Goal: Information Seeking & Learning: Check status

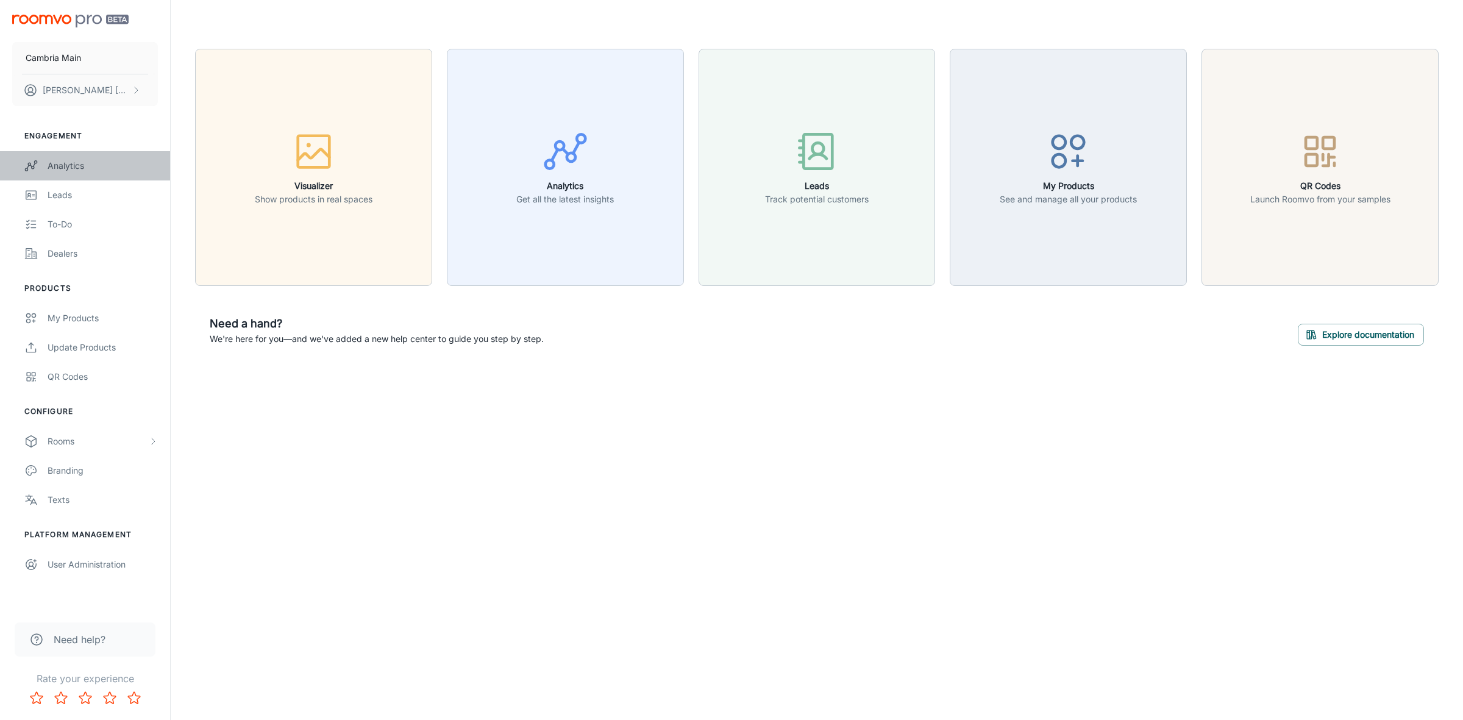
click at [70, 168] on div "Analytics" at bounding box center [103, 165] width 110 height 13
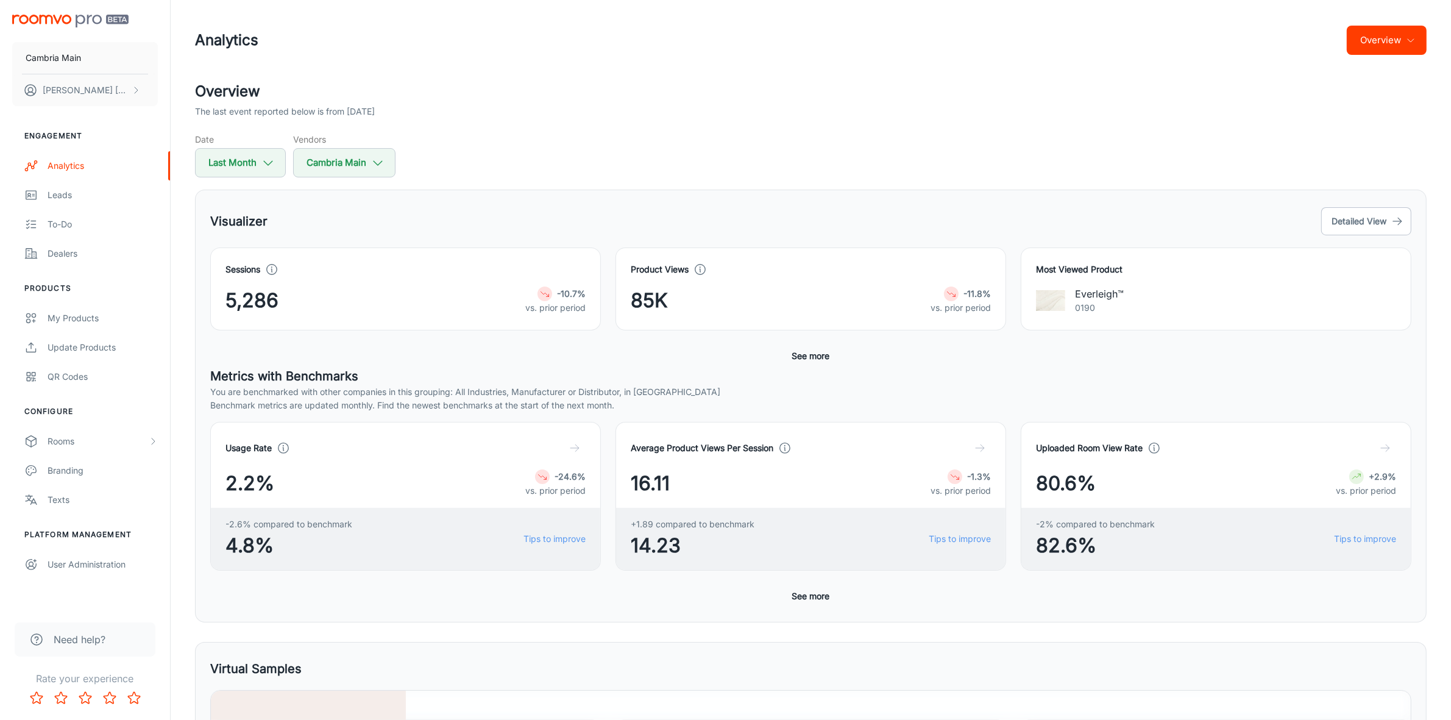
click at [1392, 32] on button "Overview" at bounding box center [1387, 40] width 80 height 29
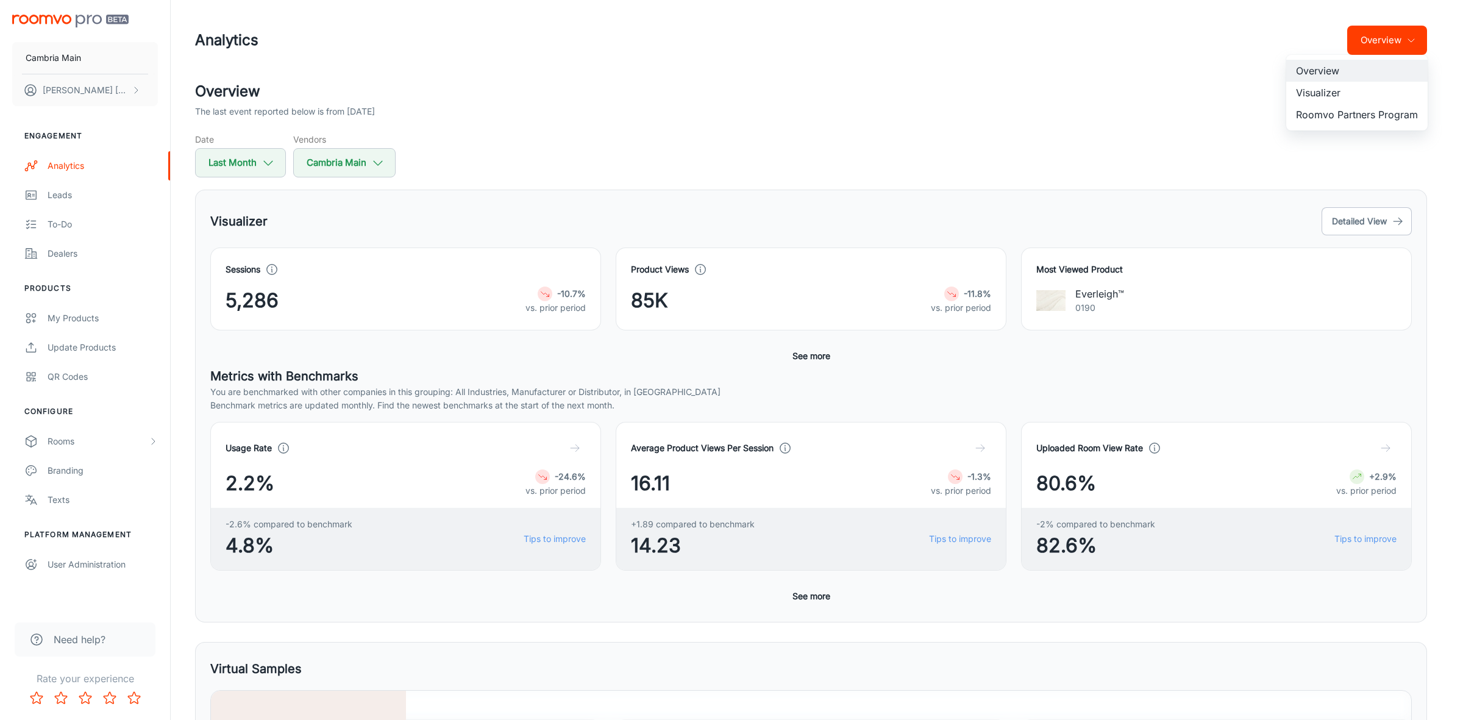
click at [1308, 96] on li "Visualizer" at bounding box center [1356, 93] width 141 height 22
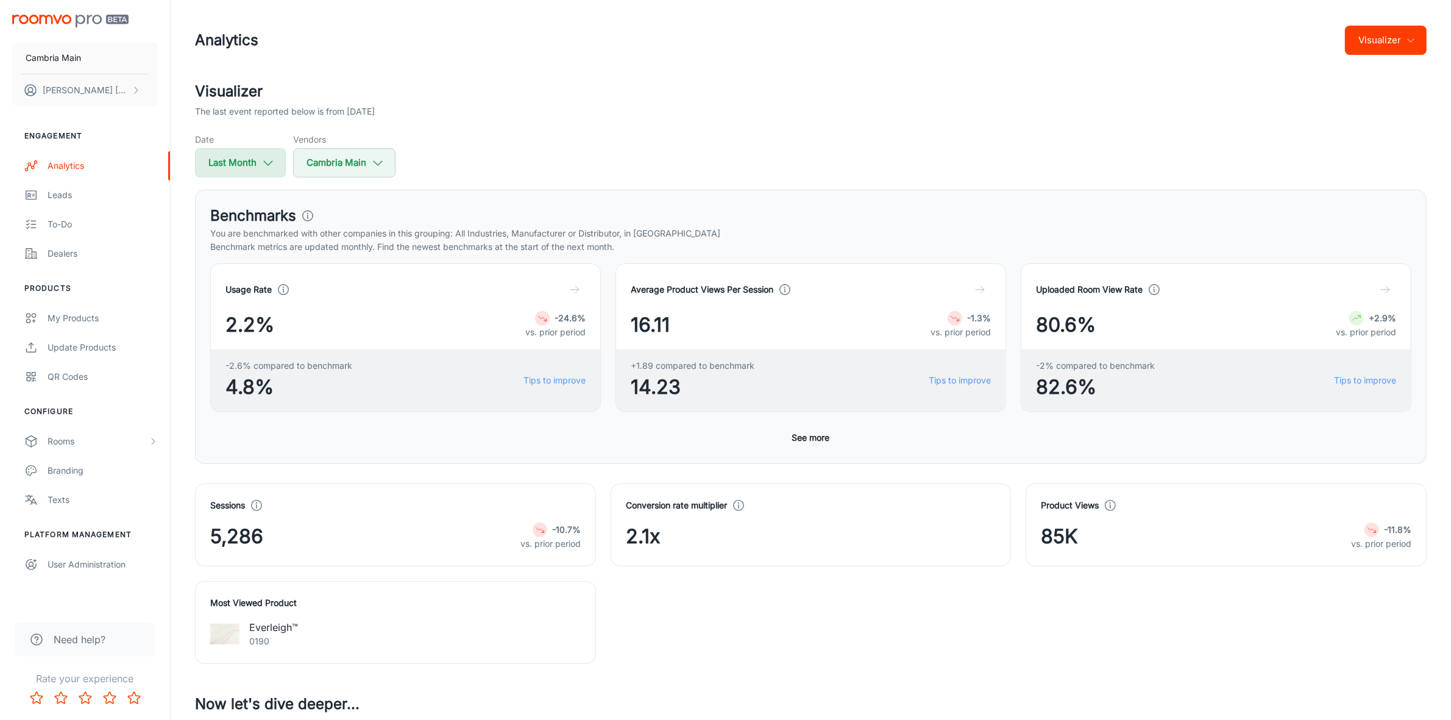
click at [247, 162] on button "Last Month" at bounding box center [240, 162] width 91 height 29
select select "8"
select select "2025"
select select "8"
select select "2025"
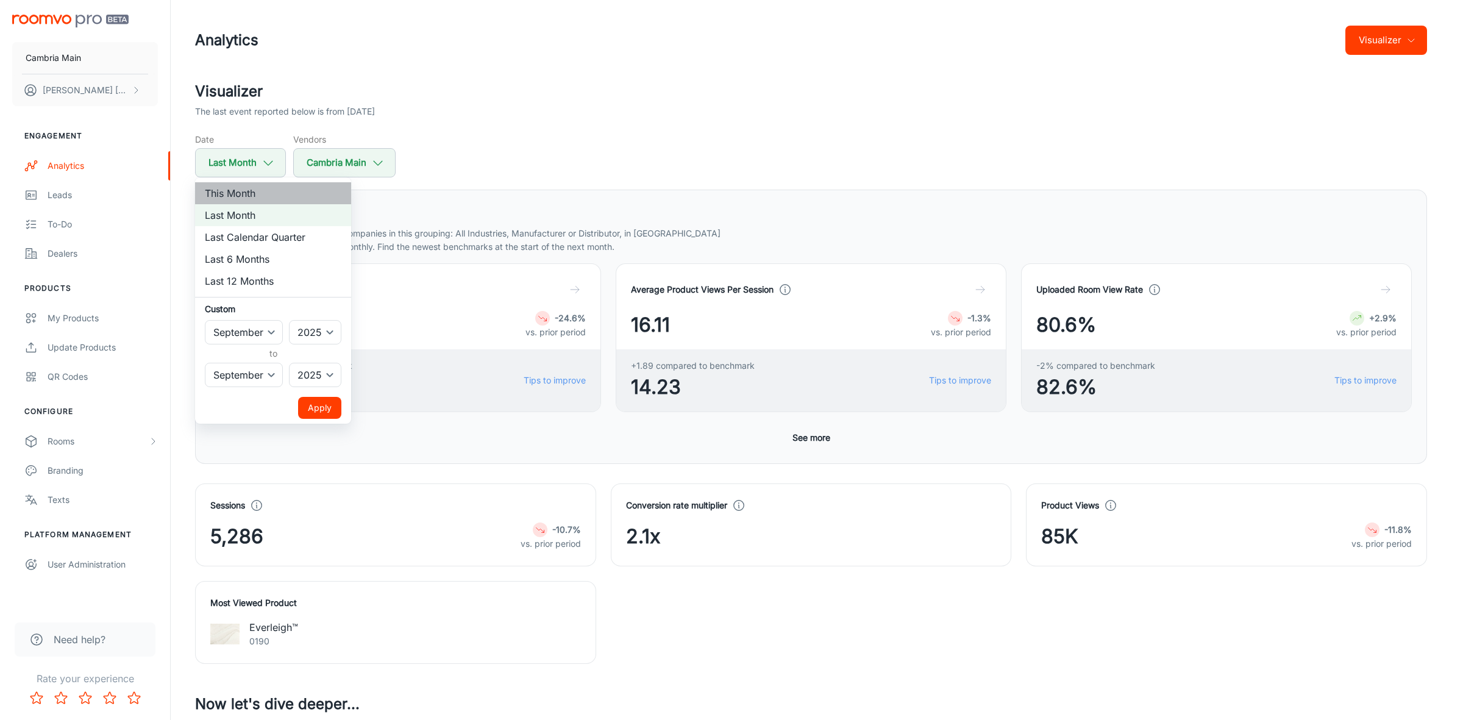
click at [240, 190] on li "This Month" at bounding box center [273, 193] width 156 height 22
select select "9"
click at [331, 397] on button "Apply" at bounding box center [319, 408] width 43 height 22
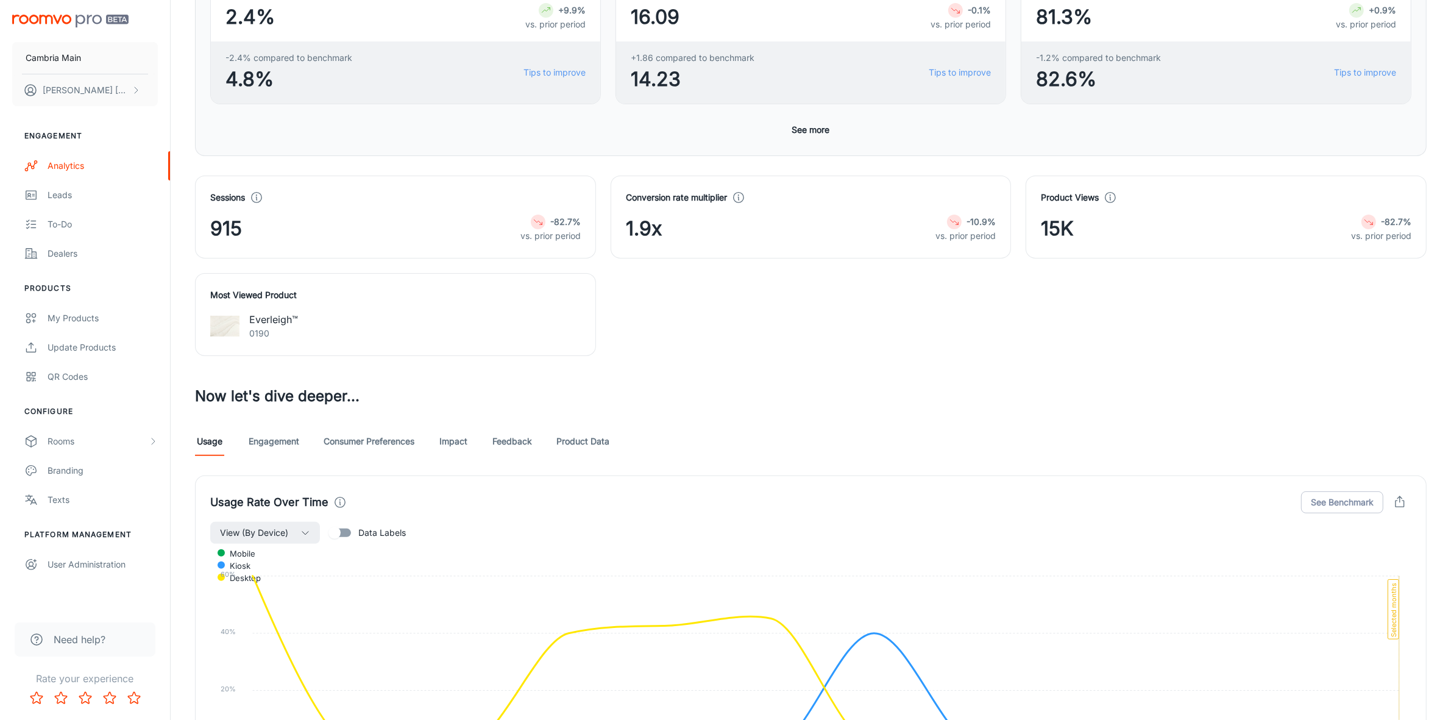
scroll to position [457, 0]
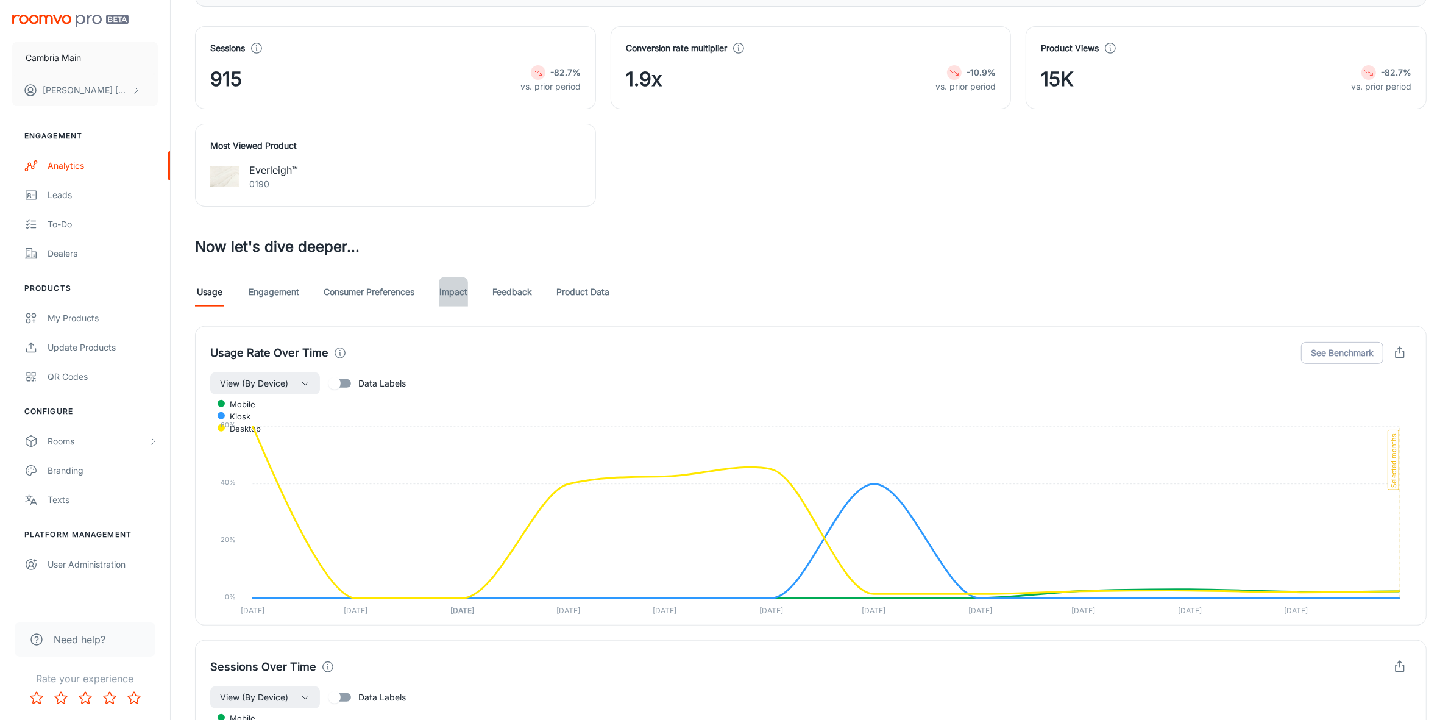
click at [465, 294] on link "Impact" at bounding box center [453, 291] width 29 height 29
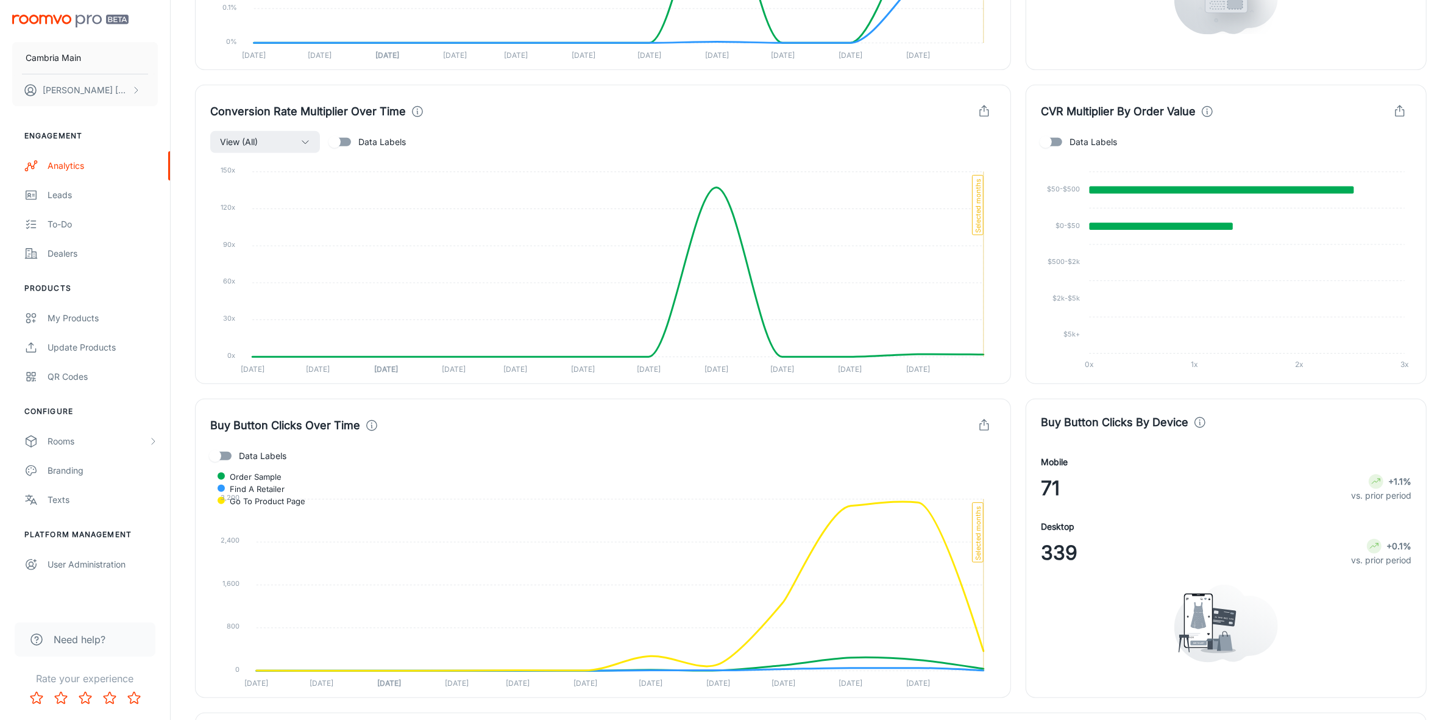
scroll to position [717, 0]
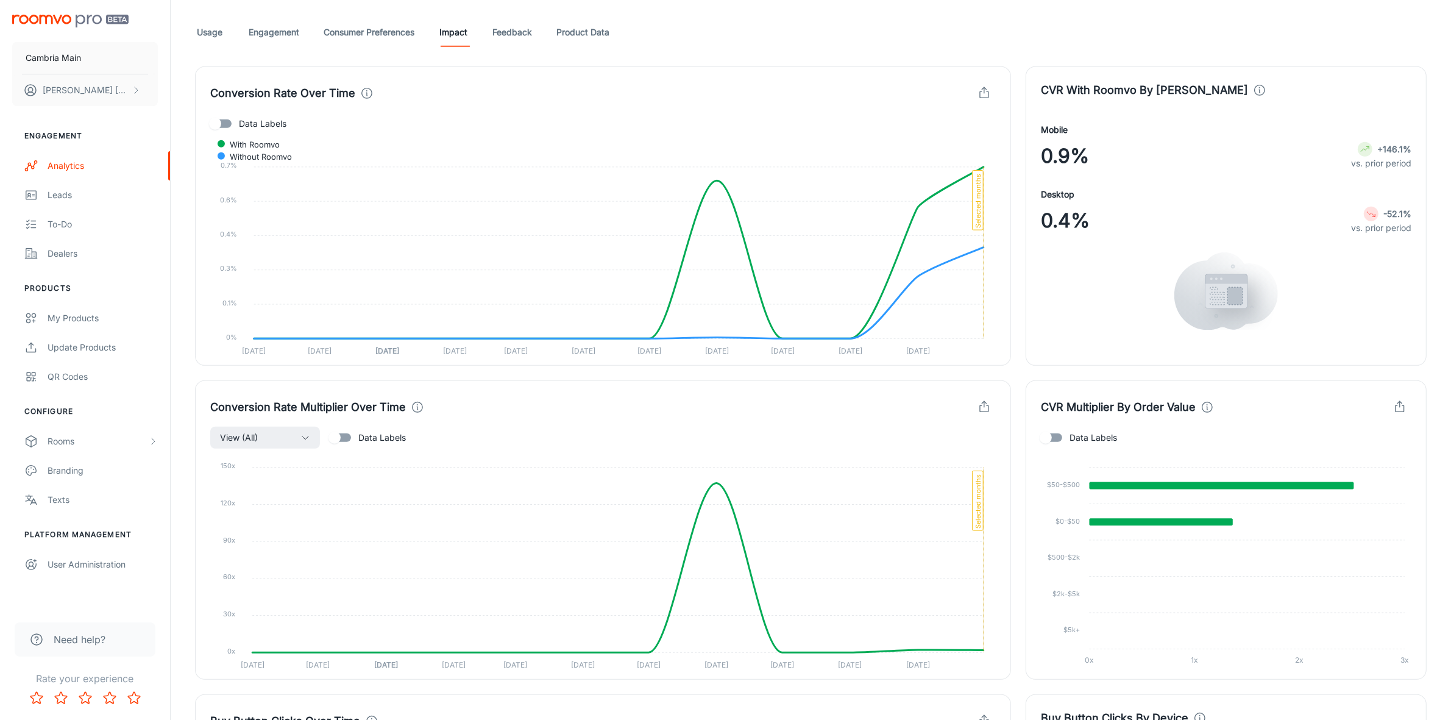
click at [1400, 405] on line "button" at bounding box center [1400, 404] width 0 height 6
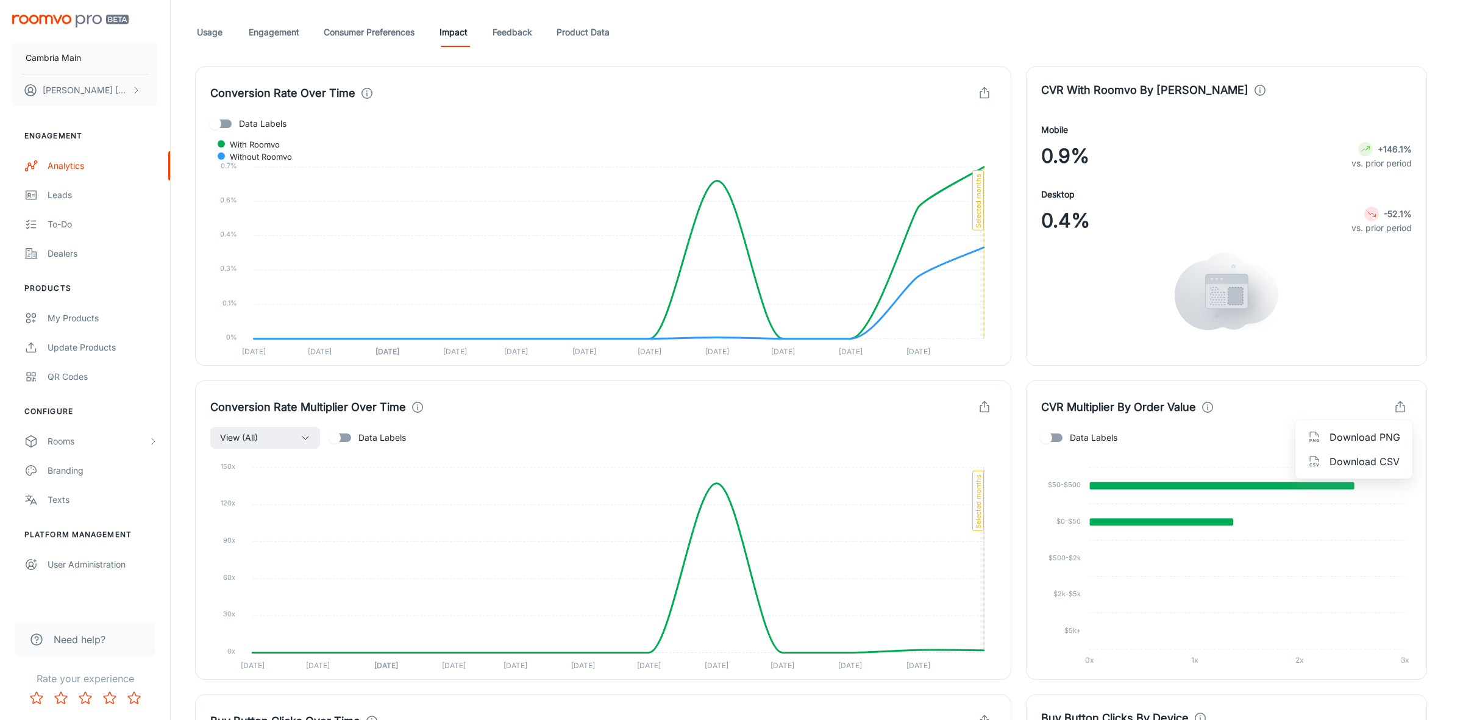
click at [1355, 457] on span "Download CSV" at bounding box center [1365, 461] width 71 height 15
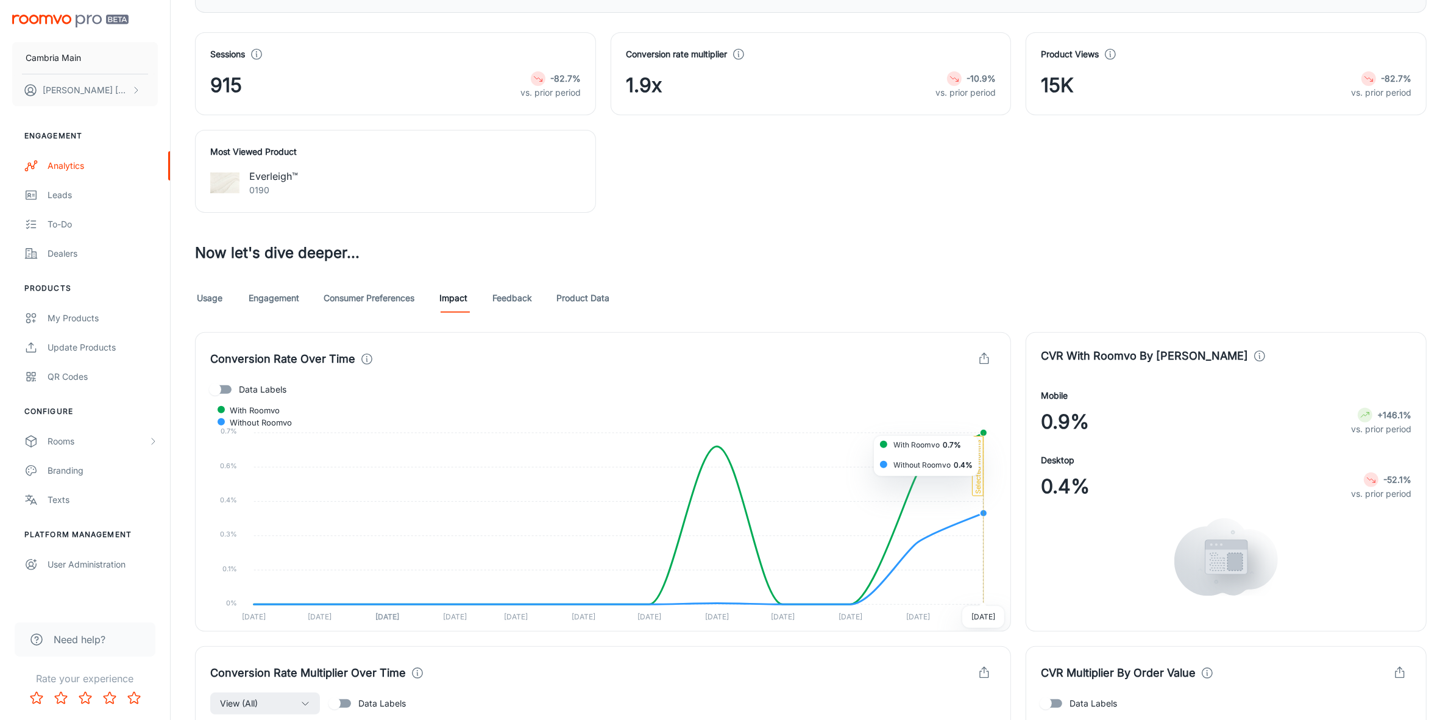
scroll to position [183, 0]
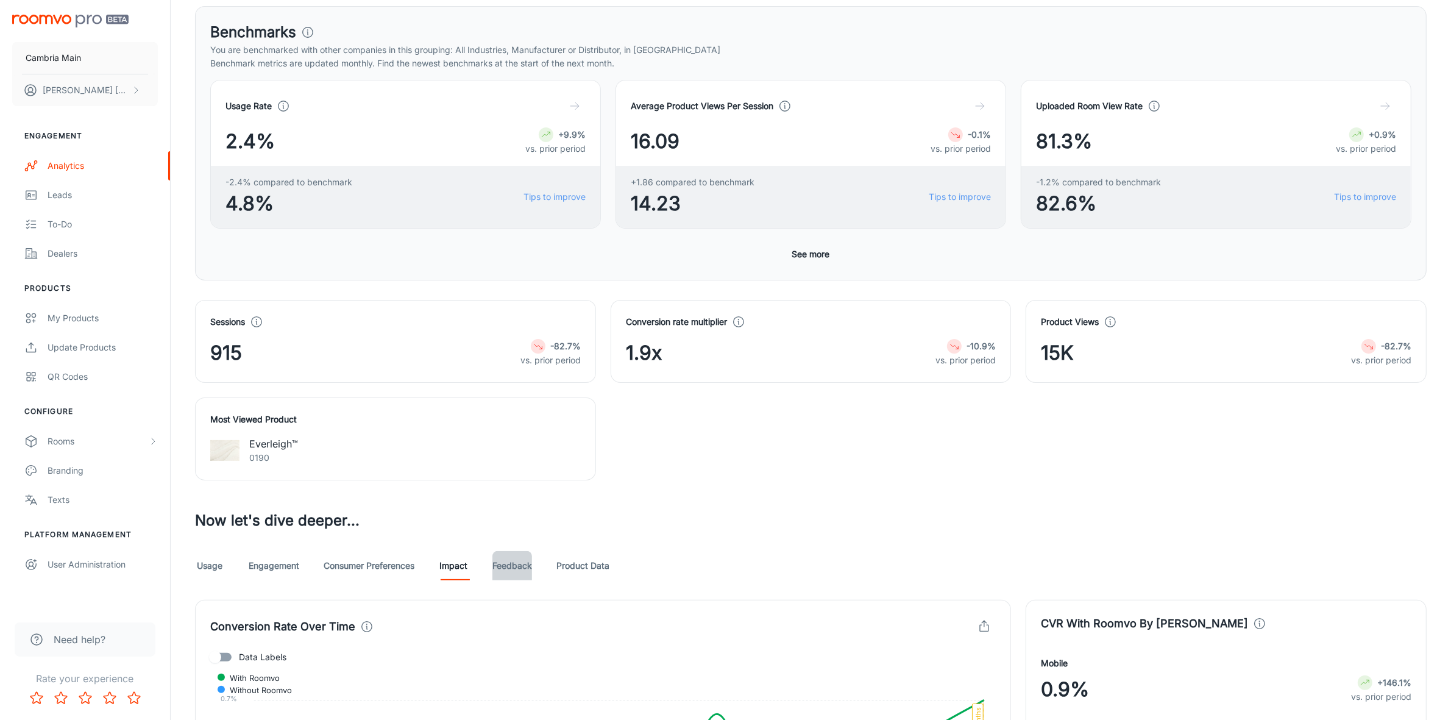
click at [507, 570] on link "Feedback" at bounding box center [513, 565] width 40 height 29
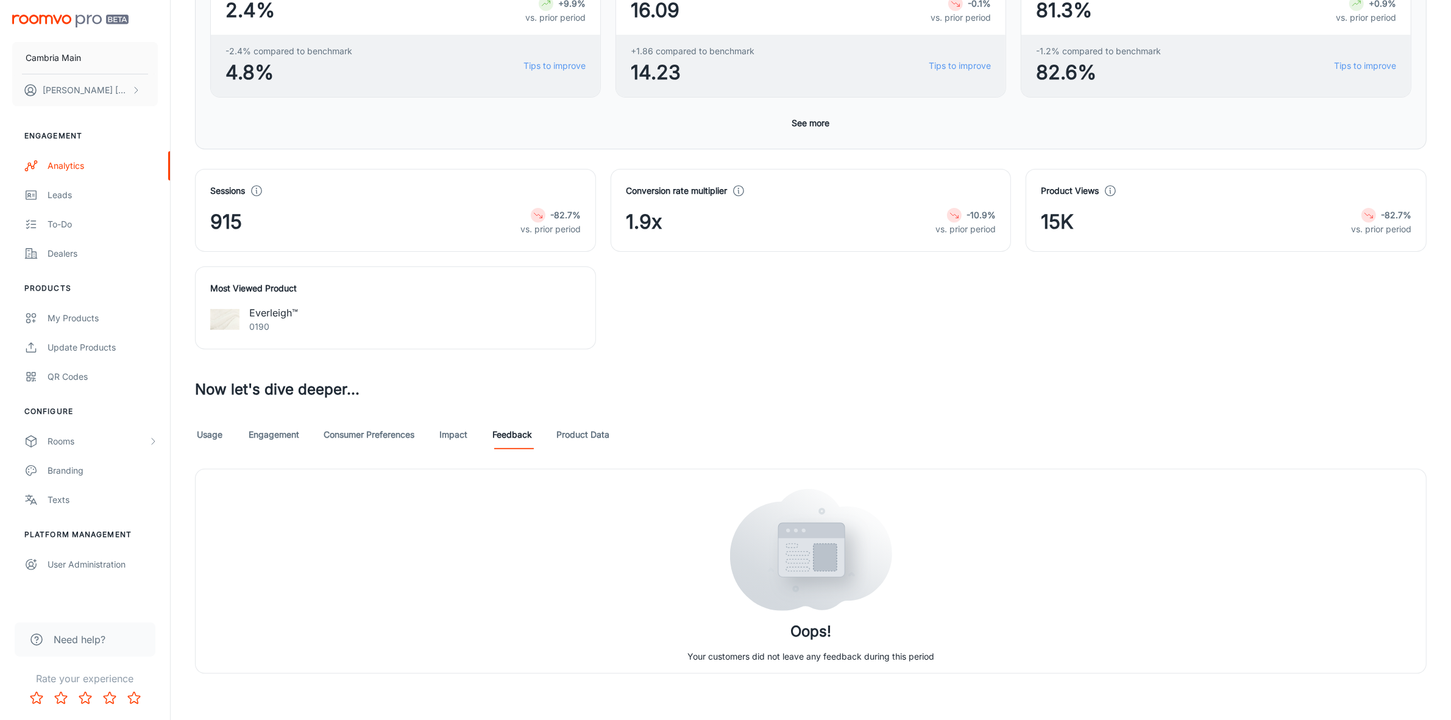
scroll to position [318, 0]
click at [203, 428] on link "Usage" at bounding box center [209, 432] width 29 height 29
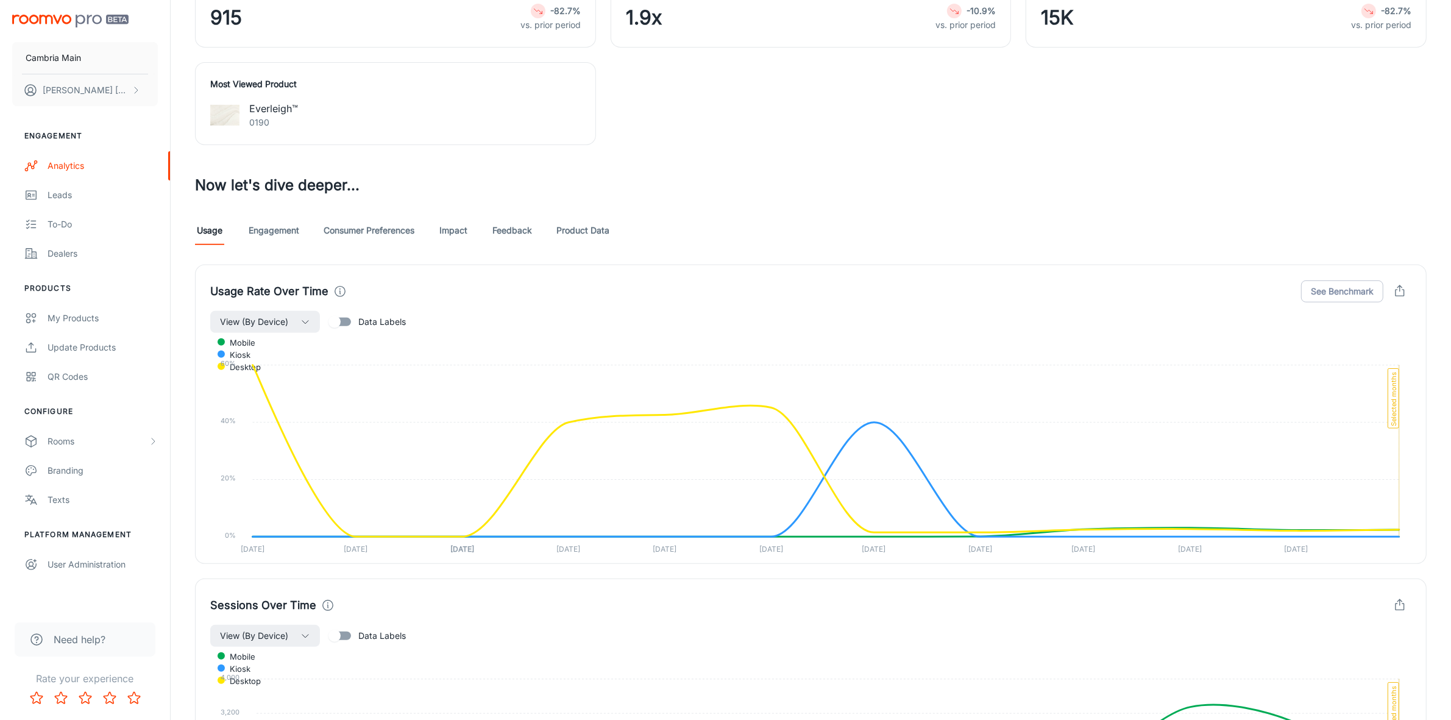
scroll to position [445, 0]
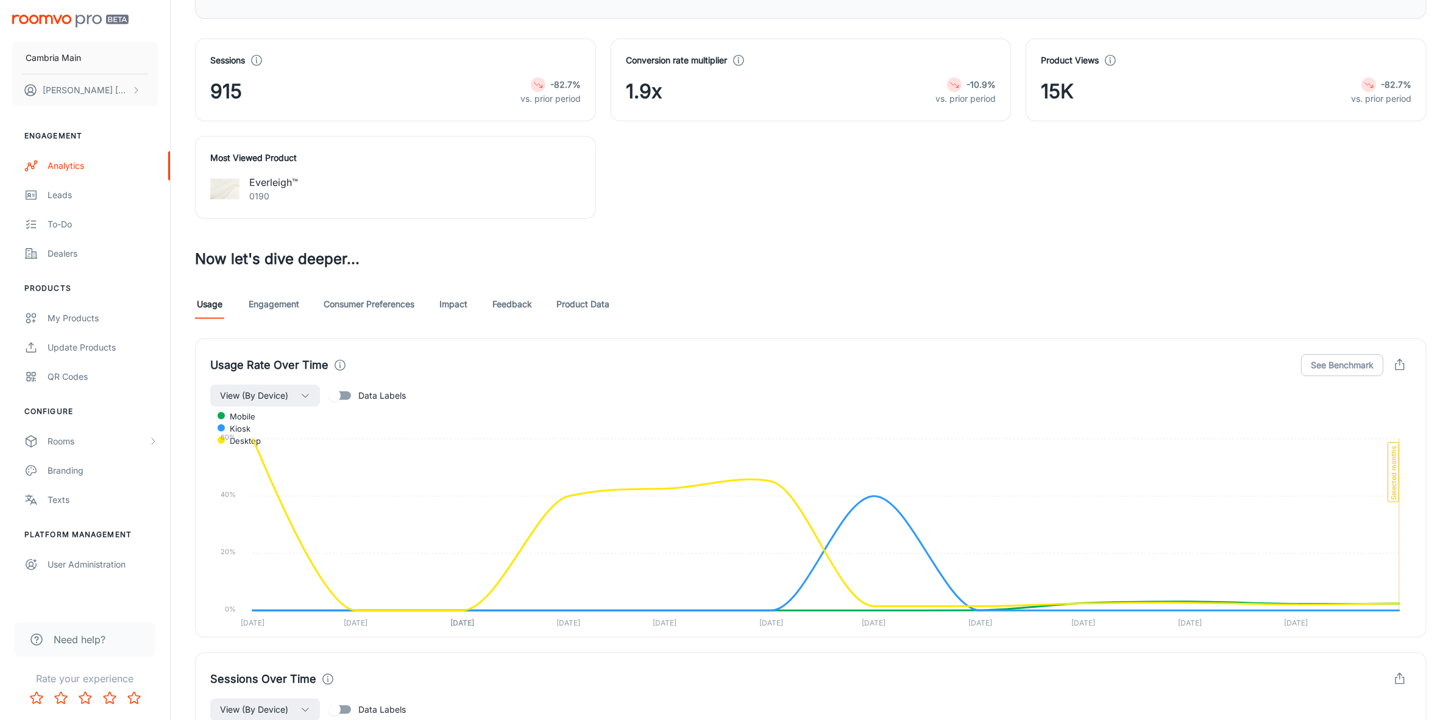
click at [260, 305] on link "Engagement" at bounding box center [274, 304] width 51 height 29
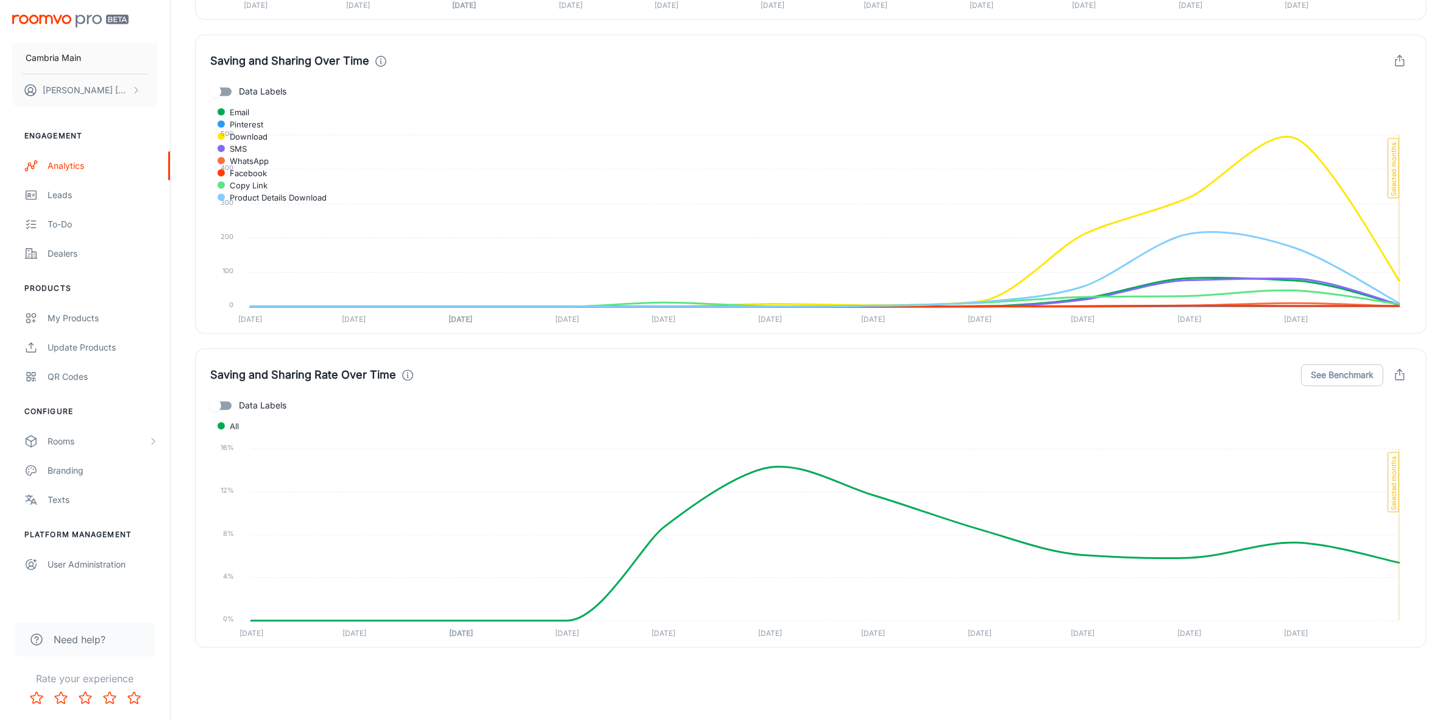
scroll to position [2995, 0]
